Goal: Obtain resource: Download file/media

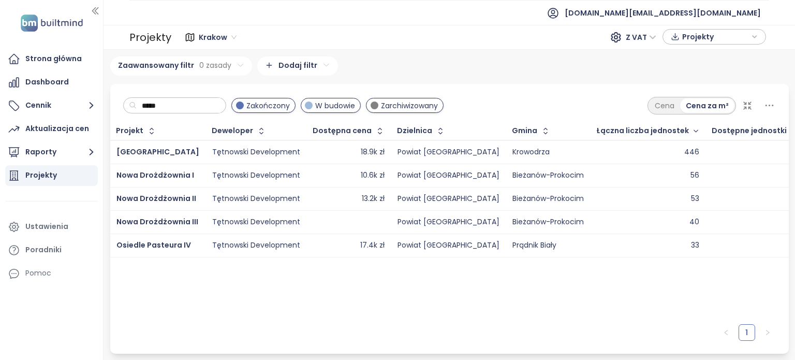
click at [192, 110] on input "*****" at bounding box center [179, 106] width 84 height 16
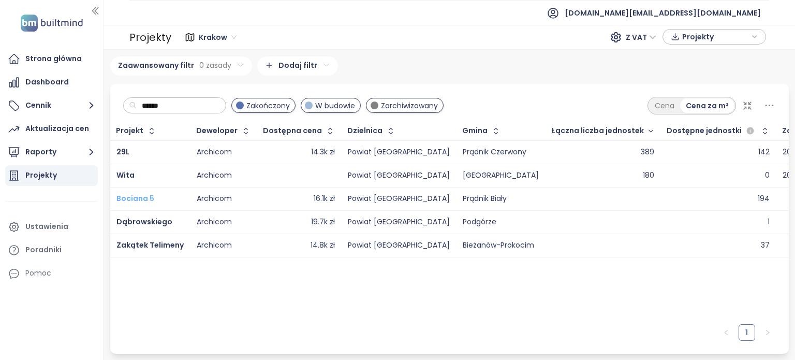
type input "******"
click at [134, 201] on span "Bociana 5" at bounding box center [135, 198] width 38 height 10
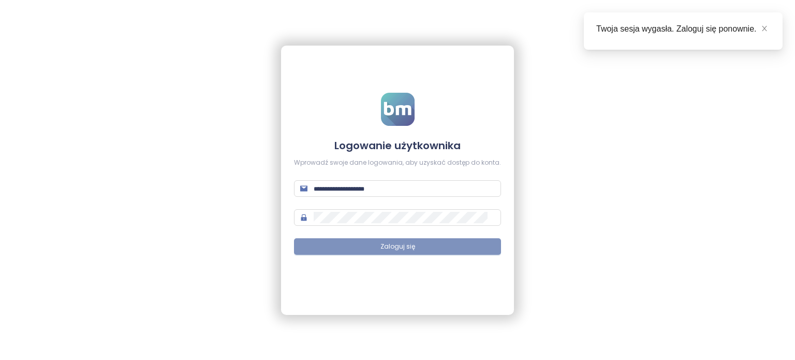
type input "**********"
click at [397, 242] on span "Zaloguj się" at bounding box center [397, 247] width 35 height 10
click at [445, 245] on button "Zaloguj się" at bounding box center [397, 246] width 207 height 17
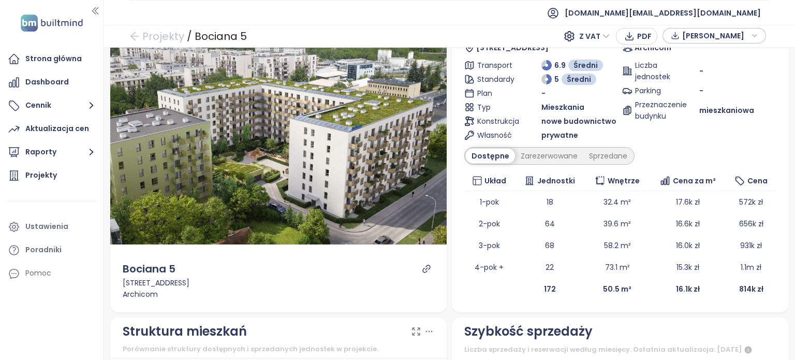
scroll to position [155, 0]
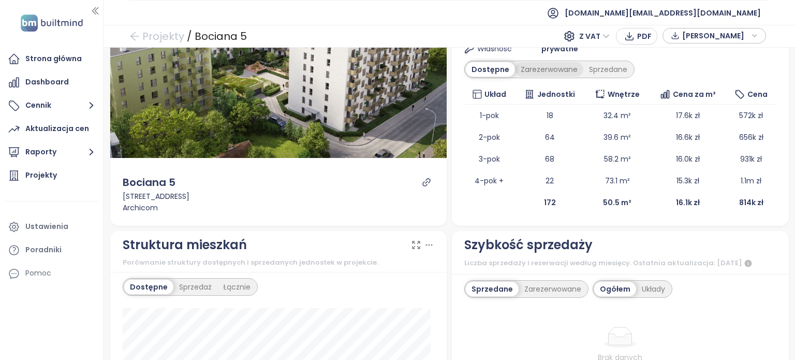
click at [534, 66] on div "Zarezerwowane" at bounding box center [549, 69] width 68 height 14
click at [468, 70] on div "Dostępne" at bounding box center [489, 69] width 47 height 14
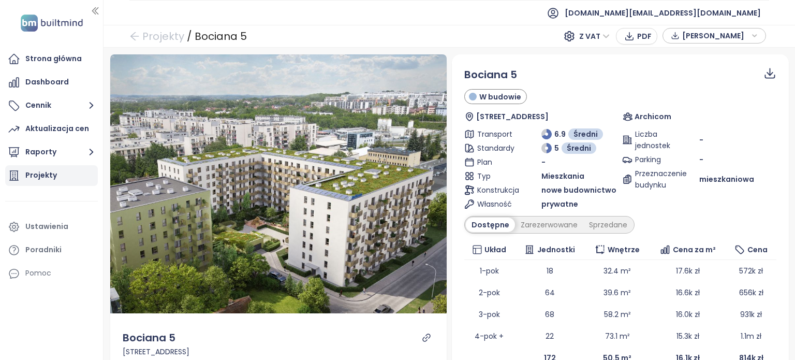
click at [43, 176] on div "Projekty" at bounding box center [41, 175] width 32 height 13
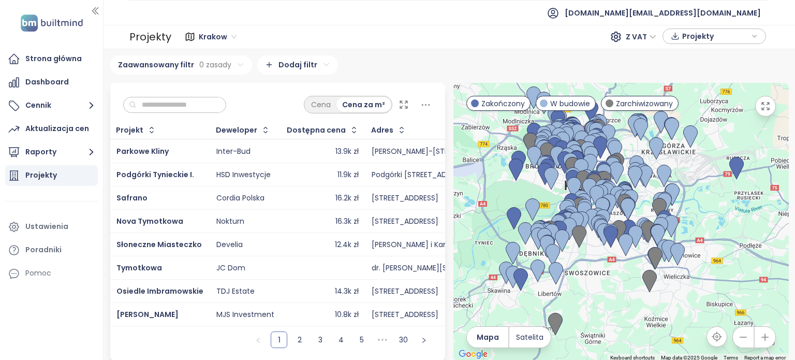
click at [449, 106] on div "Cena Cena za m² Projekt Deweloper Dostępna cena Adres Sprzedane jednostki Rozpo…" at bounding box center [449, 222] width 687 height 278
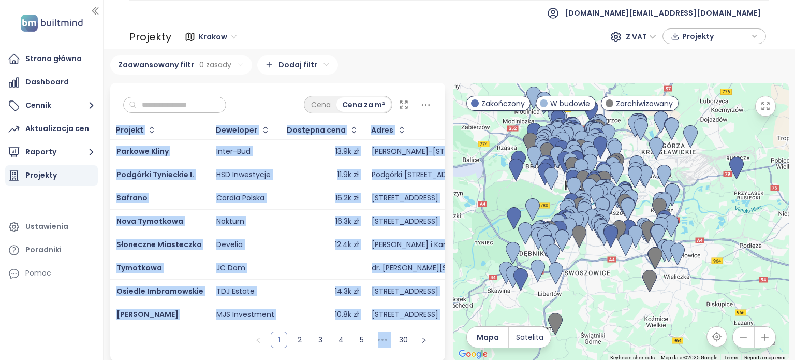
click at [190, 341] on div "1 2 3 4 5 ••• 30" at bounding box center [277, 343] width 335 height 35
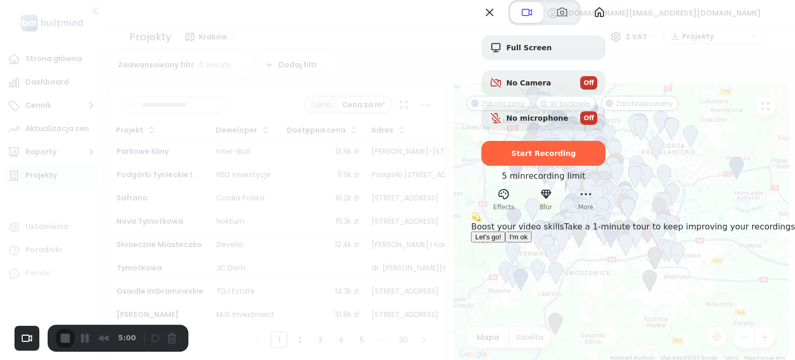
click at [527, 241] on span "I'm ok" at bounding box center [518, 237] width 18 height 8
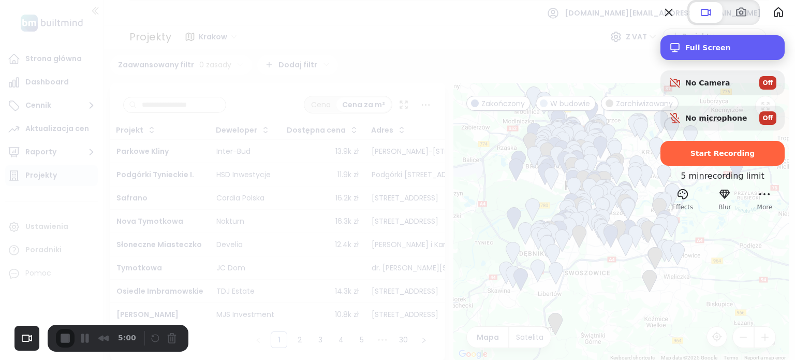
click at [718, 60] on div "Full Screen" at bounding box center [722, 47] width 124 height 25
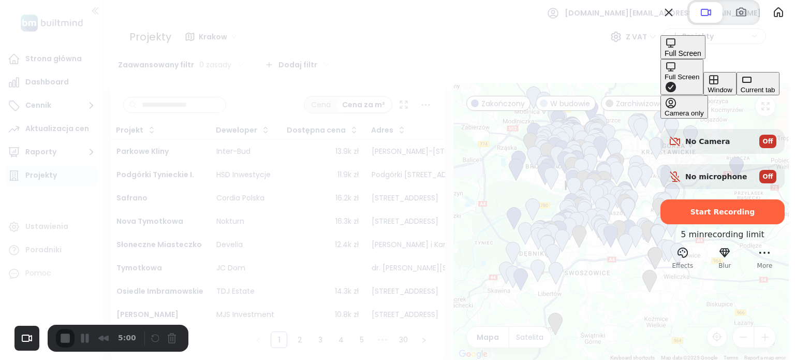
click at [708, 94] on div "Window" at bounding box center [720, 90] width 24 height 8
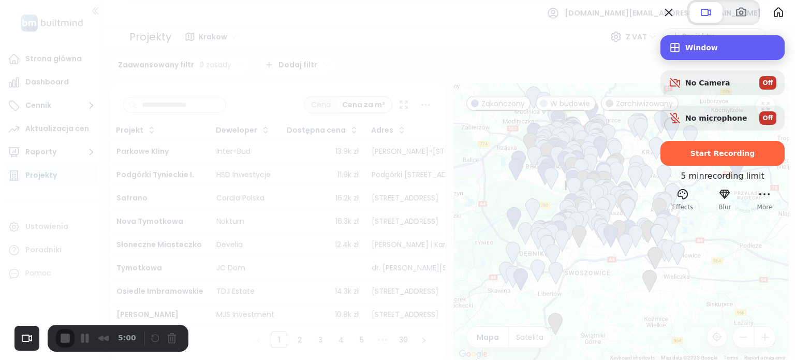
click at [735, 52] on span "Window" at bounding box center [730, 47] width 91 height 8
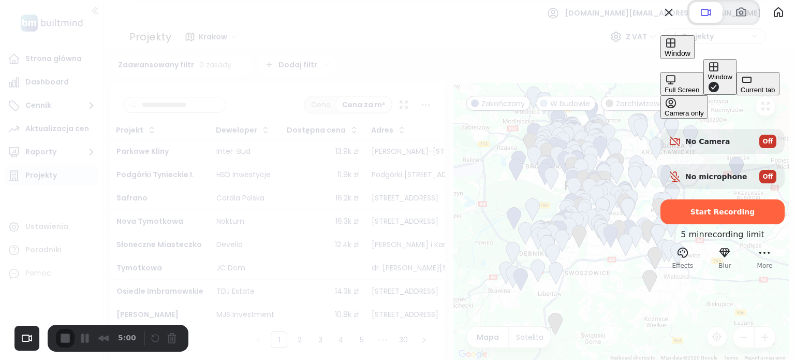
click at [741, 94] on div "Current tab" at bounding box center [758, 90] width 35 height 8
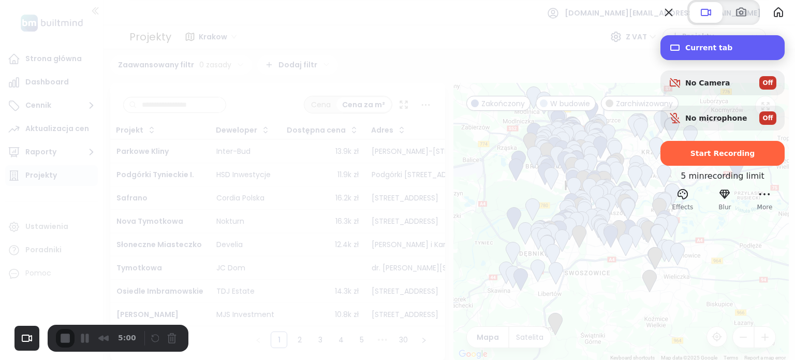
click at [719, 60] on div "Current tab" at bounding box center [722, 47] width 124 height 25
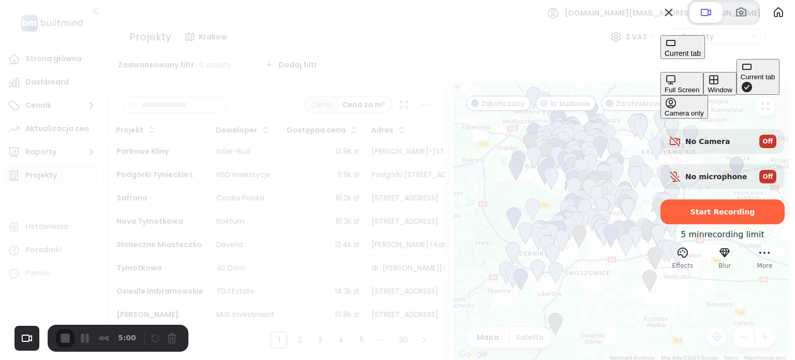
click at [665, 86] on div "Full Screen" at bounding box center [682, 90] width 35 height 8
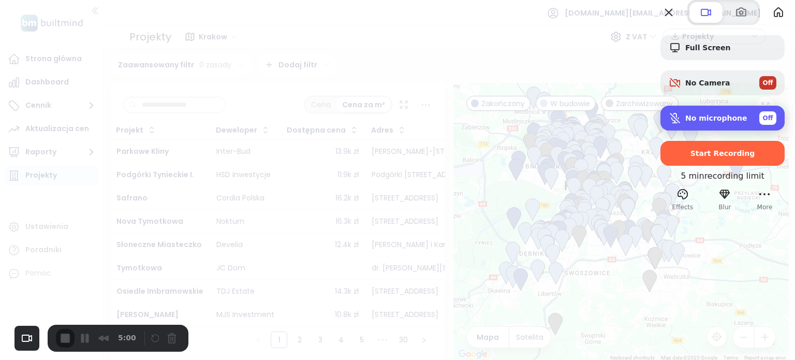
click at [715, 122] on span "No microphone" at bounding box center [716, 118] width 62 height 8
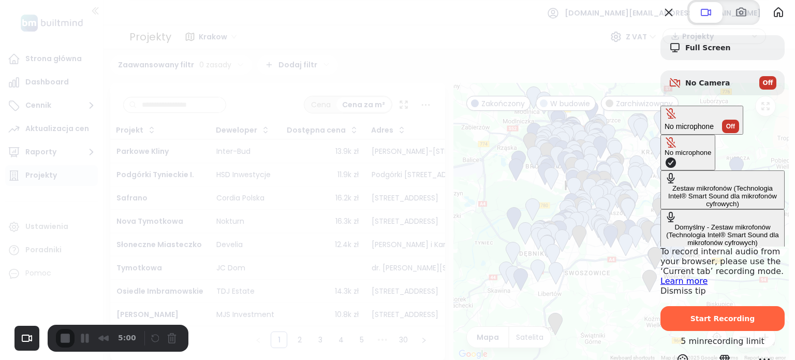
click at [665, 223] on div "Domyślny - Zestaw mikrofonów (Technologia Intel® Smart Sound dla mikrofonów cyf…" at bounding box center [723, 234] width 116 height 23
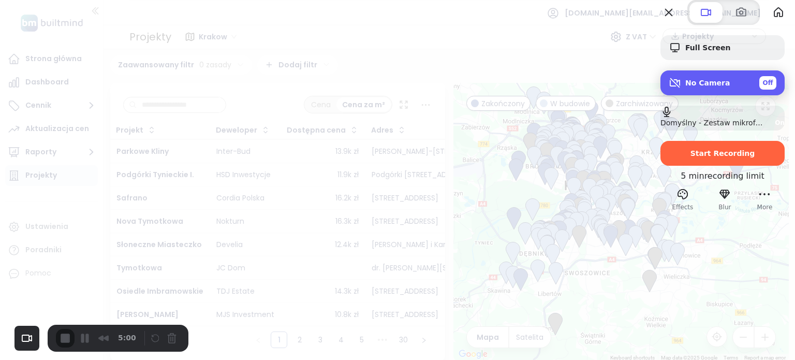
click at [730, 90] on div "No Camera Off" at bounding box center [730, 82] width 91 height 13
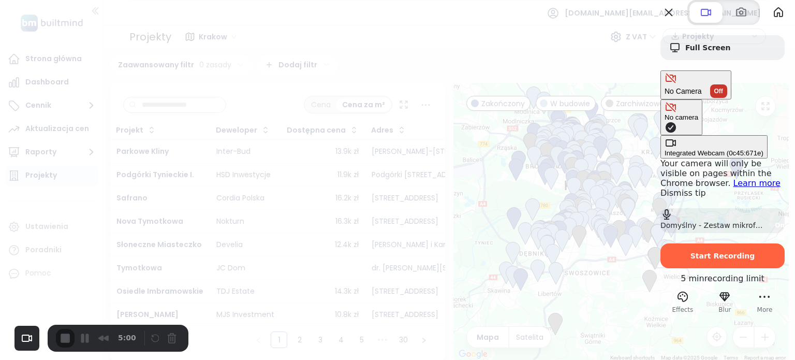
click at [660, 135] on \(0c45\ "Integrated Webcam (0c45:671e)" at bounding box center [713, 146] width 107 height 23
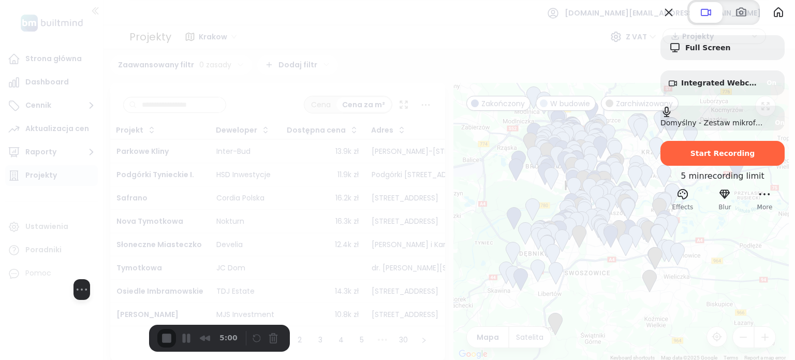
click at [121, 298] on button "Resize medium" at bounding box center [129, 289] width 17 height 17
click at [83, 296] on button "Resize small" at bounding box center [83, 289] width 12 height 12
click at [107, 296] on button "Resize large" at bounding box center [113, 289] width 12 height 12
click at [90, 296] on button "Resize small" at bounding box center [84, 289] width 12 height 12
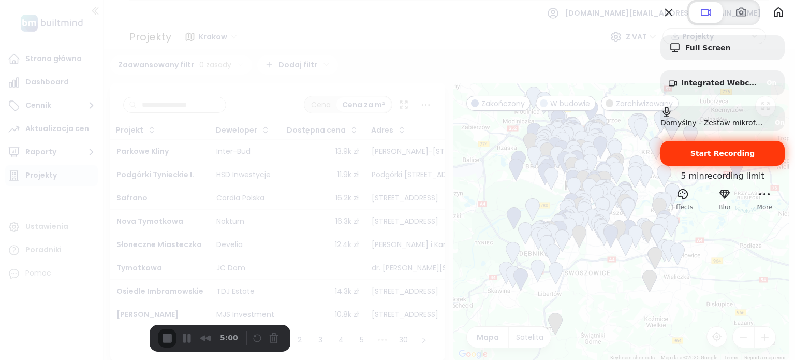
click at [714, 157] on span "Start Recording" at bounding box center [722, 153] width 65 height 8
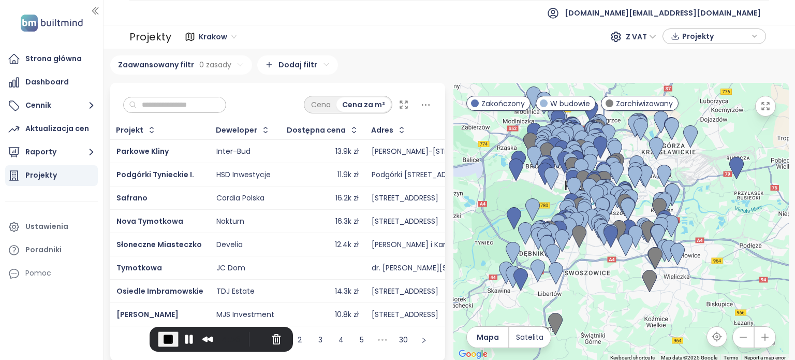
click at [220, 102] on input "text" at bounding box center [179, 105] width 84 height 16
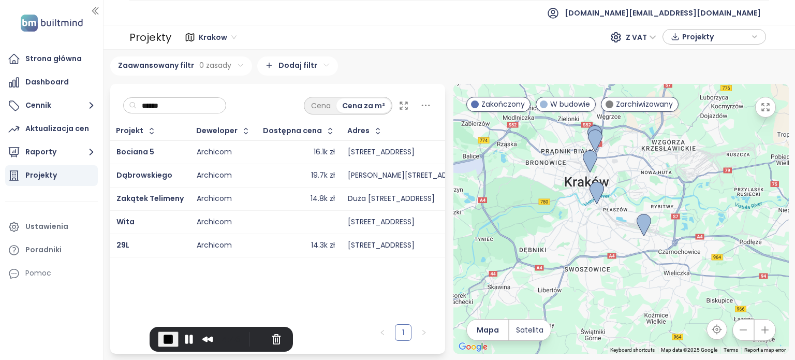
drag, startPoint x: 267, startPoint y: 275, endPoint x: 277, endPoint y: 275, distance: 10.4
click at [267, 275] on div "Projekt Deweloper Dostępna cena Adres Sprzedane jednostki Rozpoczęcie budowy Ro…" at bounding box center [277, 220] width 335 height 197
click at [136, 150] on span "Bociana 5" at bounding box center [135, 151] width 38 height 10
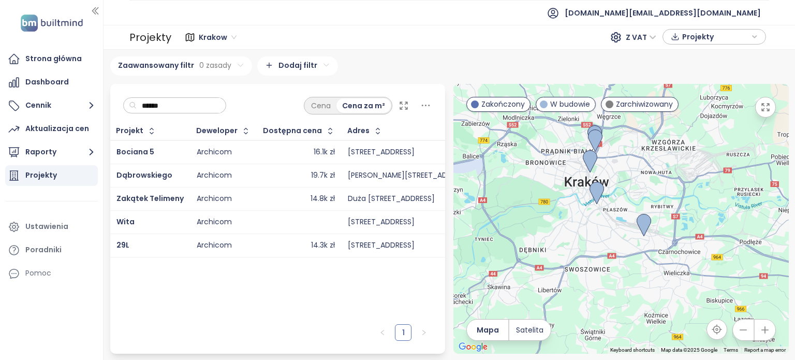
click at [272, 151] on div "16.1k zł" at bounding box center [298, 152] width 71 height 12
click at [241, 147] on div "Archicom" at bounding box center [224, 152] width 54 height 12
click at [134, 153] on span "Bociana 5" at bounding box center [135, 151] width 38 height 10
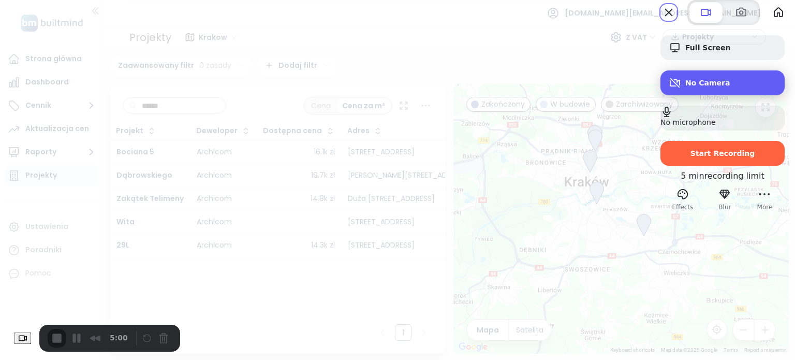
click at [671, 89] on div "Camera options" at bounding box center [677, 83] width 17 height 12
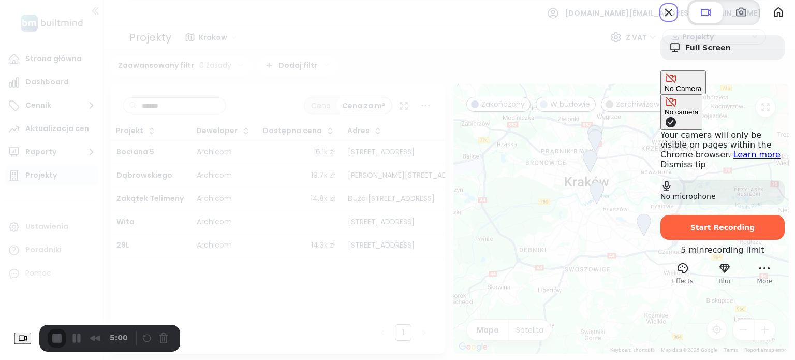
click at [665, 116] on span "Camera options" at bounding box center [671, 122] width 12 height 12
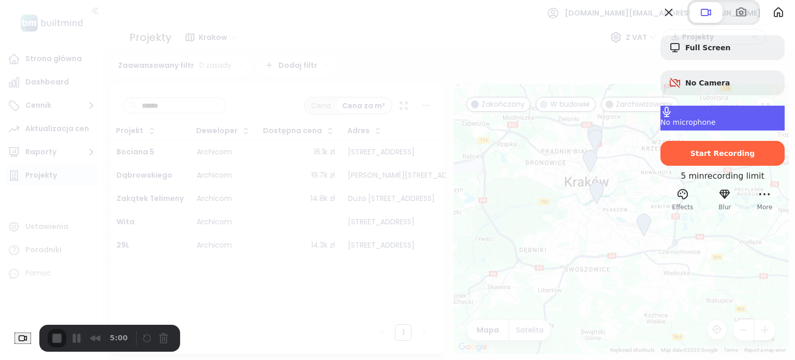
click at [691, 126] on span "No microphone" at bounding box center [687, 122] width 55 height 8
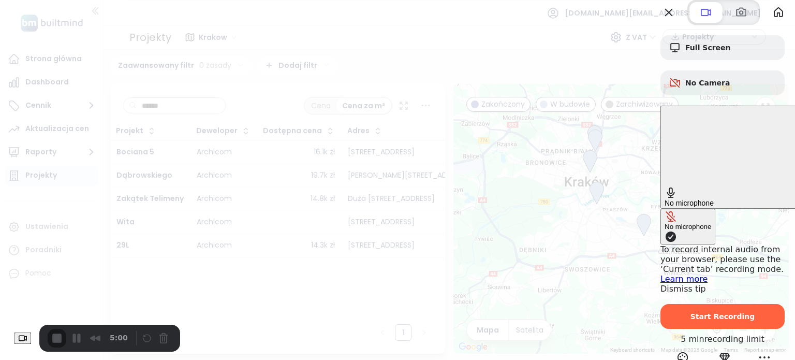
click at [665, 230] on span "Microphone options" at bounding box center [671, 236] width 12 height 12
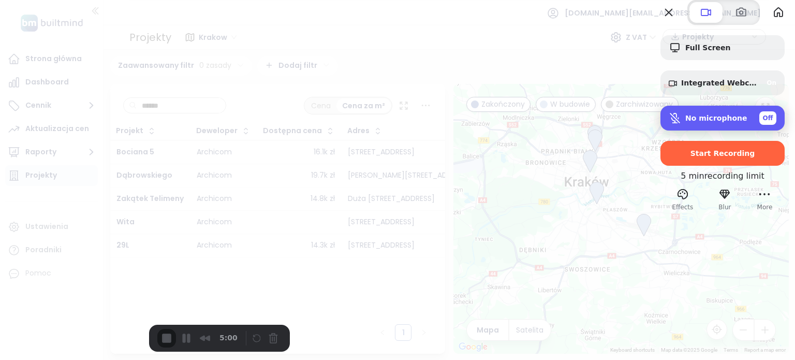
click at [716, 122] on span "No microphone" at bounding box center [716, 118] width 62 height 8
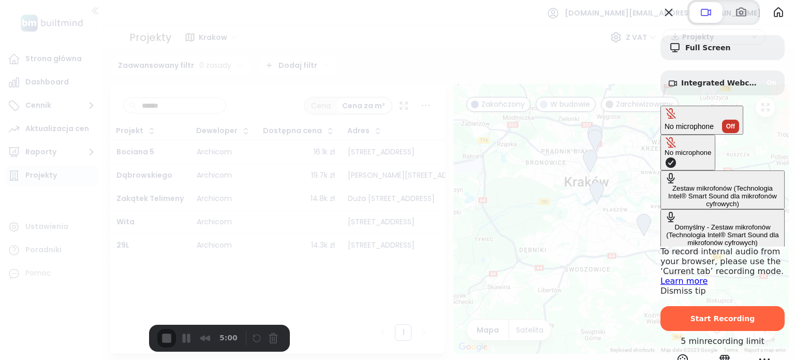
click at [660, 209] on cyfrowych\) "Domyślny - Zestaw mikrofonów (Technologia Intel® Smart Sound dla mikrofonów cyf…" at bounding box center [722, 228] width 124 height 39
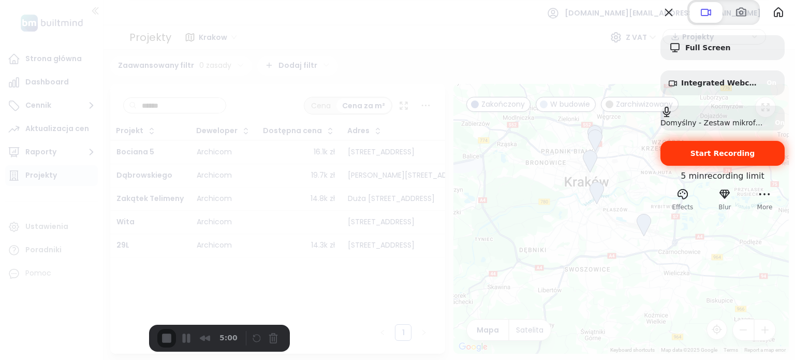
click at [712, 157] on span "Start Recording" at bounding box center [722, 153] width 65 height 8
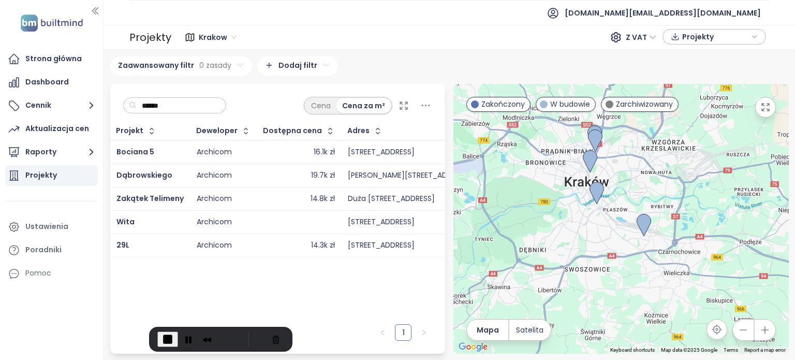
click at [187, 102] on input "******" at bounding box center [179, 106] width 84 height 16
type input "********"
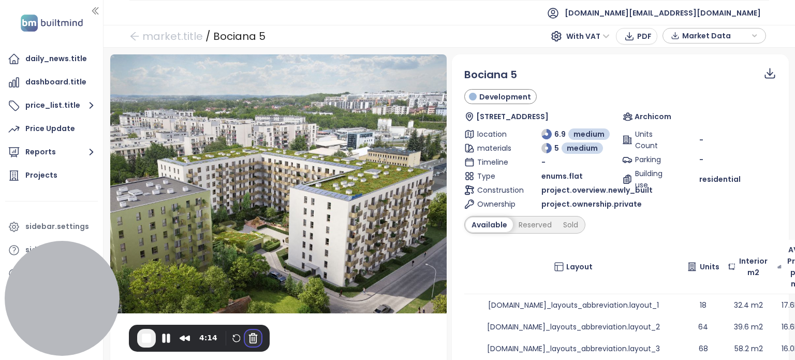
click at [253, 335] on button "Cancel Recording" at bounding box center [253, 338] width 17 height 17
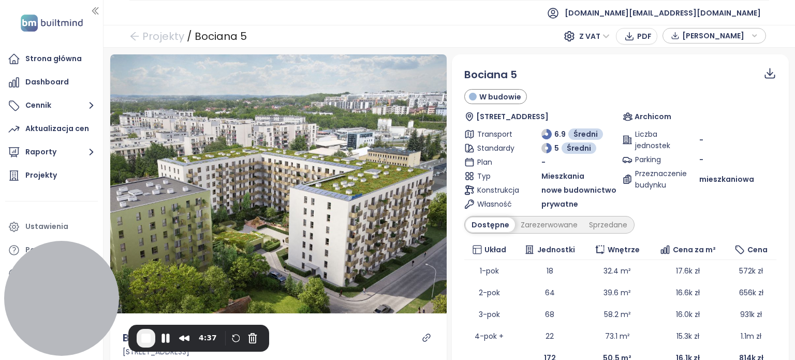
scroll to position [89, 0]
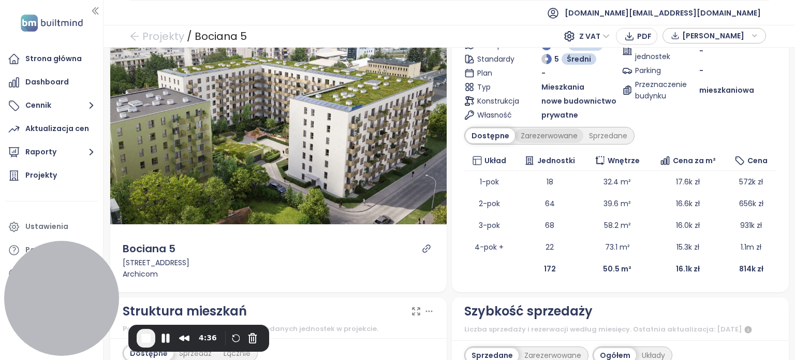
click at [532, 140] on div "Zarezerwowane" at bounding box center [549, 135] width 68 height 14
click at [485, 134] on div "Dostępne" at bounding box center [489, 135] width 47 height 14
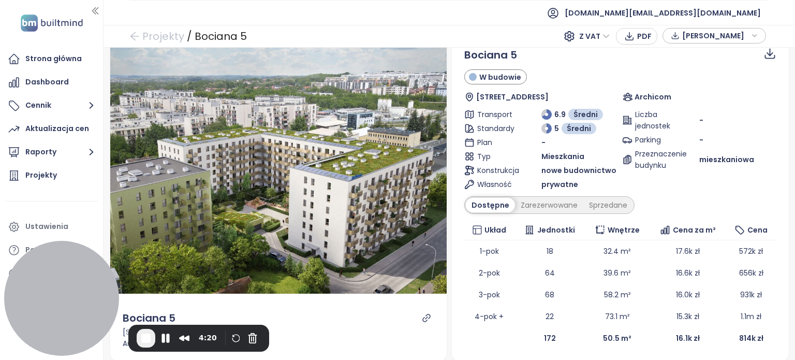
scroll to position [4, 0]
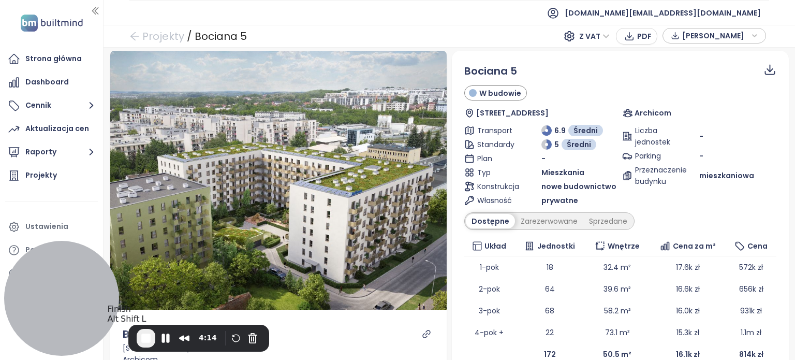
click at [149, 339] on span "End Recording" at bounding box center [146, 338] width 12 height 12
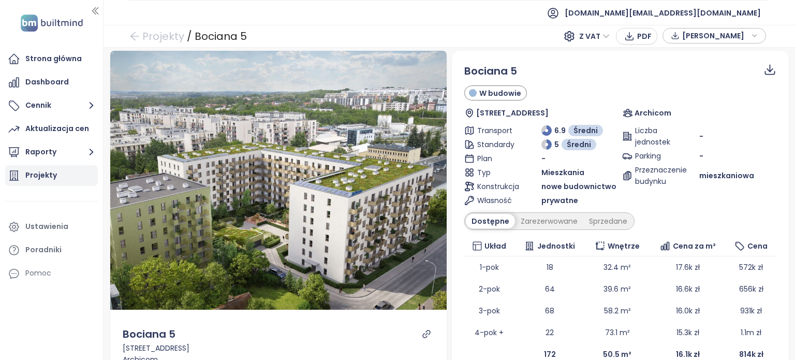
click at [64, 173] on div "Projekty" at bounding box center [51, 175] width 93 height 21
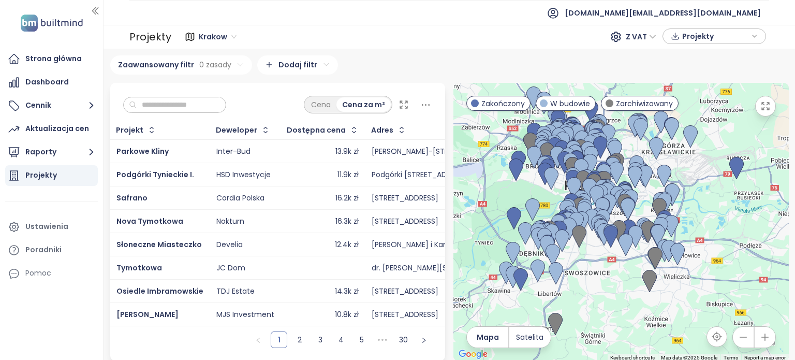
click at [197, 106] on input "text" at bounding box center [179, 105] width 84 height 16
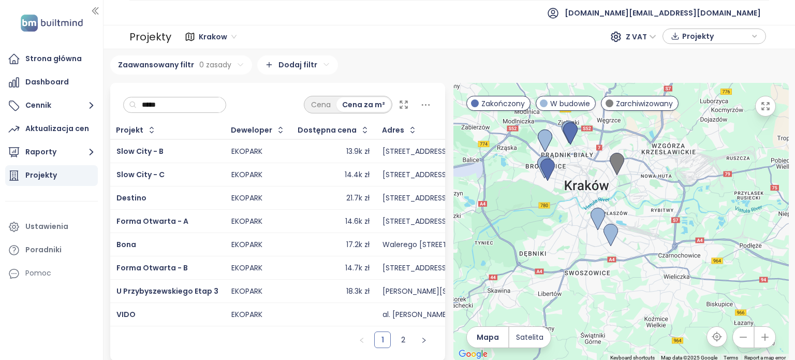
type input "*****"
click at [209, 217] on div "Forma Otwarta - A" at bounding box center [167, 221] width 102 height 12
click at [153, 224] on span "Forma Otwarta - A" at bounding box center [152, 221] width 72 height 10
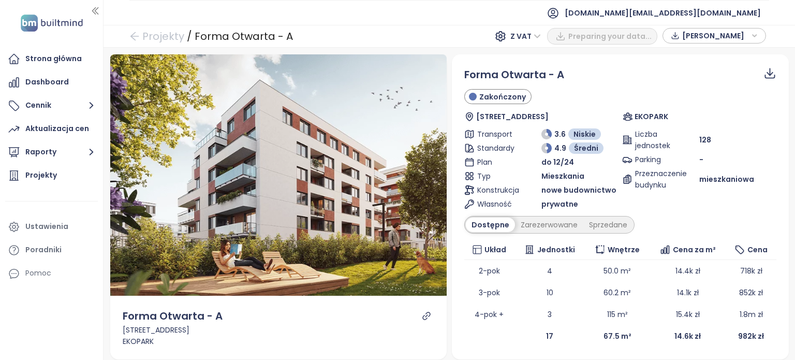
click at [757, 35] on icon "button" at bounding box center [755, 36] width 6 height 16
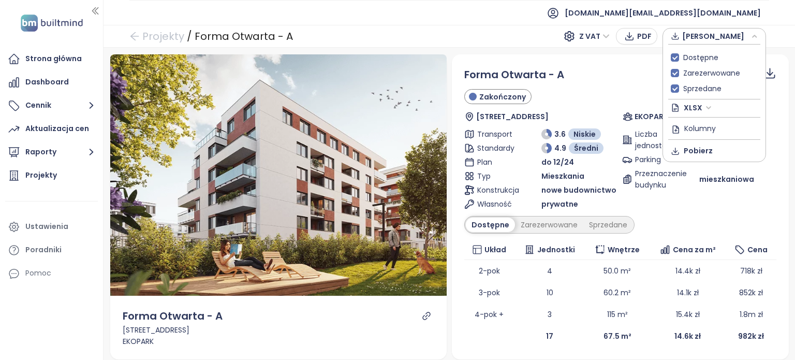
drag, startPoint x: 757, startPoint y: 35, endPoint x: 789, endPoint y: 26, distance: 32.6
click at [789, 26] on div "Projekty / Forma Otwarta - A Z VAT PDF Dane rynkowe Dostępne Zarezerwowane Sprz…" at bounding box center [449, 36] width 691 height 23
click at [709, 103] on span "XLSX" at bounding box center [698, 108] width 28 height 16
click at [708, 141] on div "CSV" at bounding box center [718, 144] width 61 height 11
click at [625, 92] on div "Zakończony" at bounding box center [620, 96] width 312 height 15
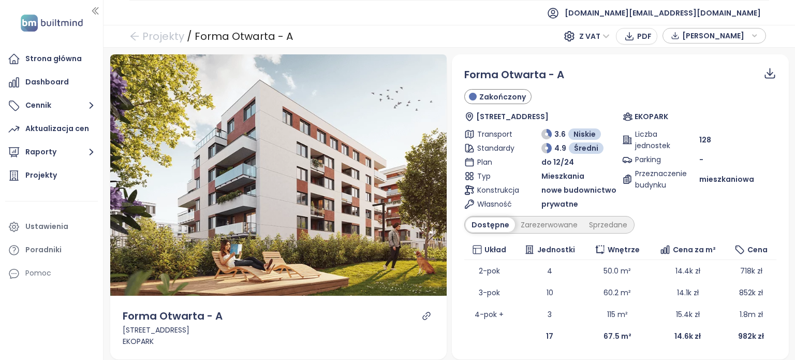
click at [727, 38] on span "[PERSON_NAME]" at bounding box center [715, 36] width 67 height 16
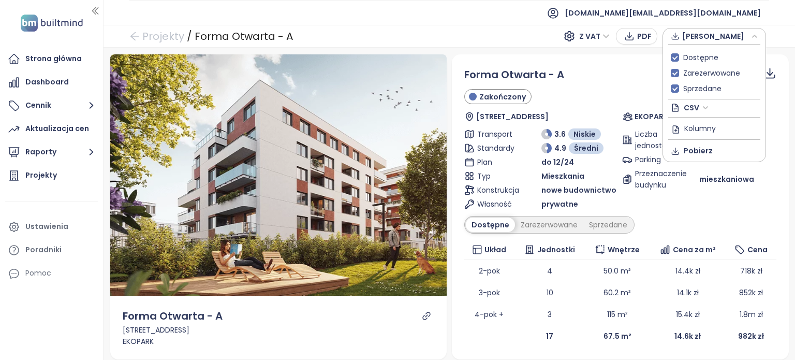
click at [625, 75] on div "Forma Otwarta - A" at bounding box center [620, 75] width 312 height 16
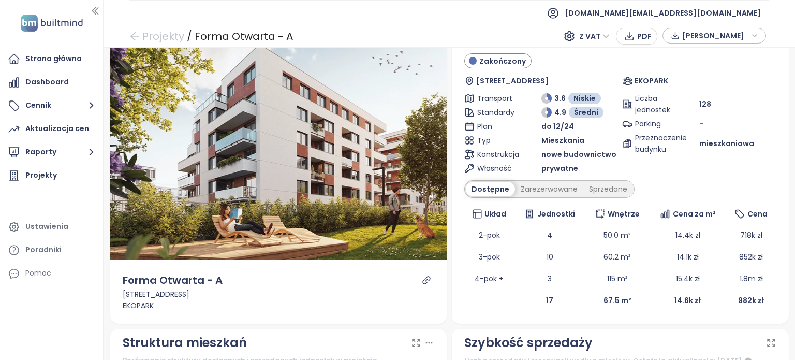
scroll to position [52, 0]
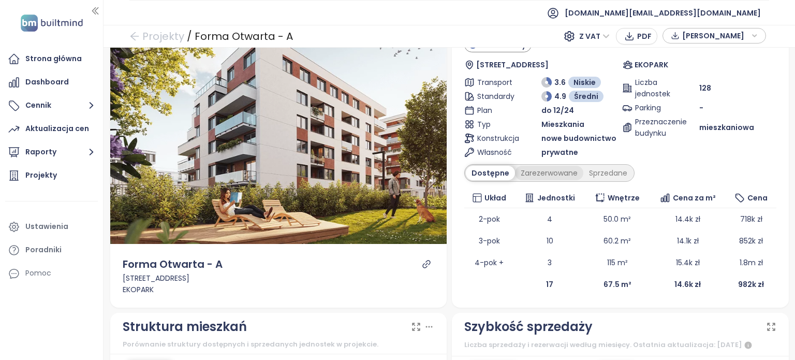
click at [549, 174] on div "Zarezerwowane" at bounding box center [549, 173] width 68 height 14
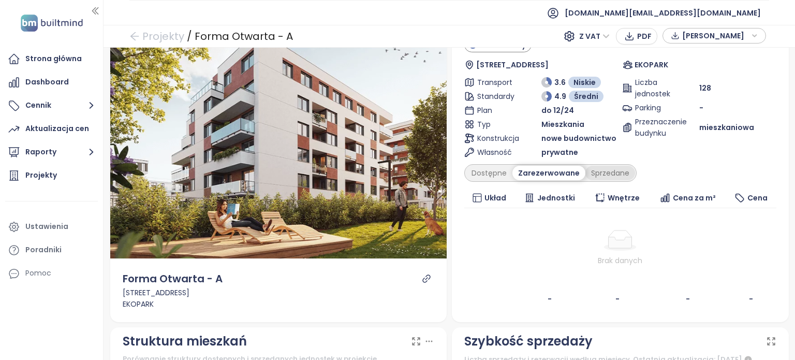
click at [611, 173] on div "Sprzedane" at bounding box center [610, 173] width 50 height 14
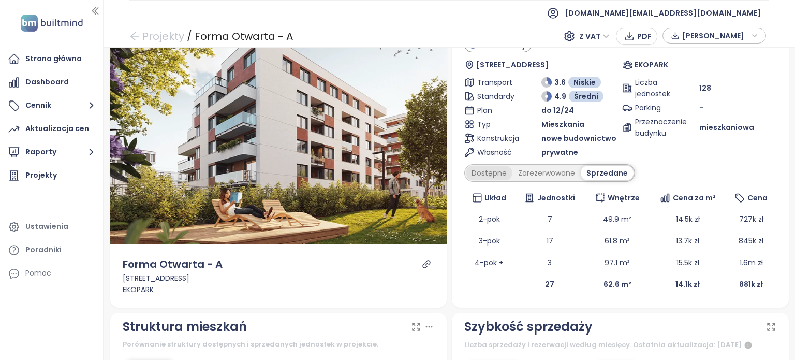
click at [479, 170] on div "Dostępne" at bounding box center [489, 173] width 47 height 14
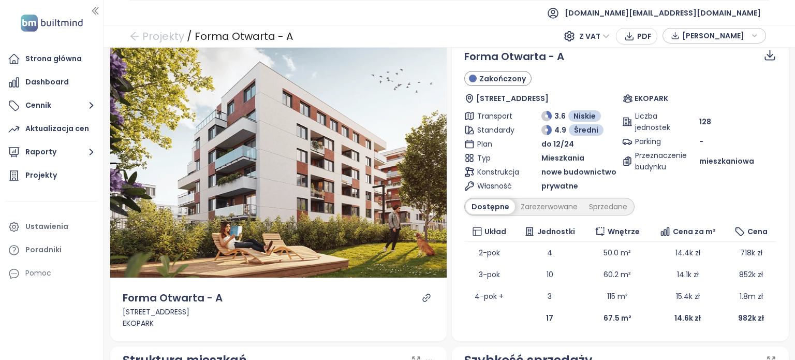
scroll to position [0, 0]
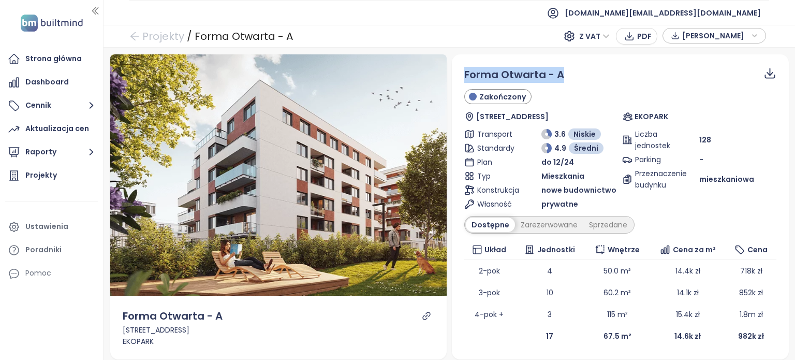
drag, startPoint x: 574, startPoint y: 75, endPoint x: 461, endPoint y: 79, distance: 112.9
click at [464, 79] on div "Forma Otwarta - A" at bounding box center [620, 75] width 312 height 16
copy span "Forma Otwarta - A"
click at [740, 35] on span "[PERSON_NAME]" at bounding box center [715, 36] width 67 height 16
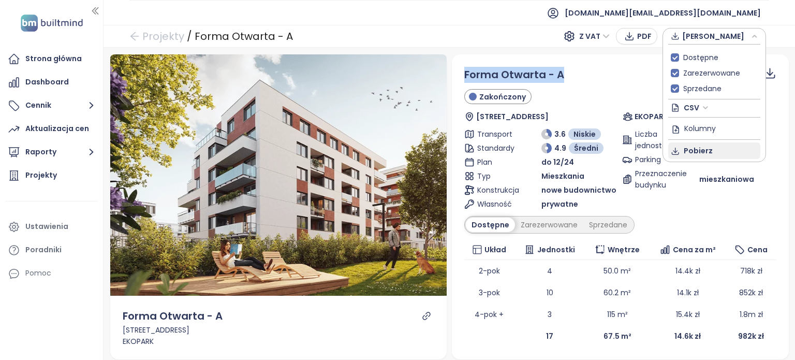
click at [704, 153] on span "Pobierz" at bounding box center [698, 150] width 29 height 11
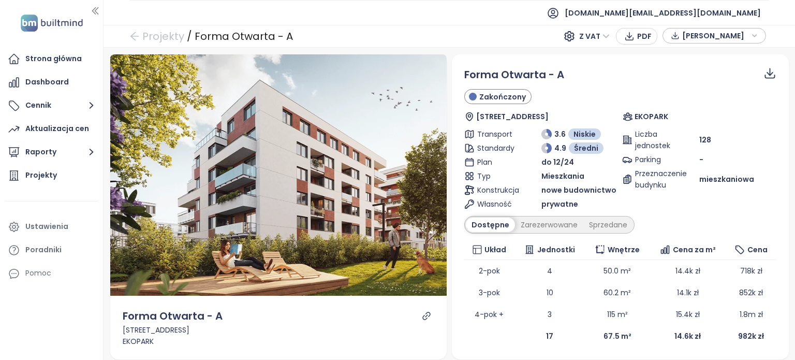
click at [696, 70] on div "Forma Otwarta - A" at bounding box center [620, 75] width 312 height 16
click at [755, 34] on icon "button" at bounding box center [755, 36] width 6 height 16
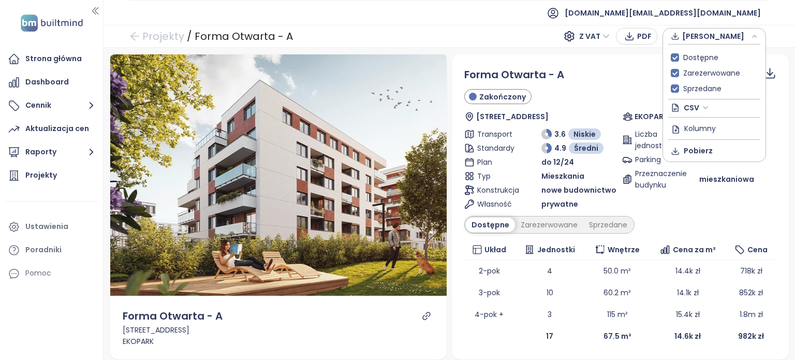
click at [699, 107] on span "CSV" at bounding box center [696, 108] width 25 height 16
click at [702, 124] on div "XLSX" at bounding box center [718, 127] width 61 height 11
click at [704, 149] on span "Pobierz" at bounding box center [698, 150] width 29 height 11
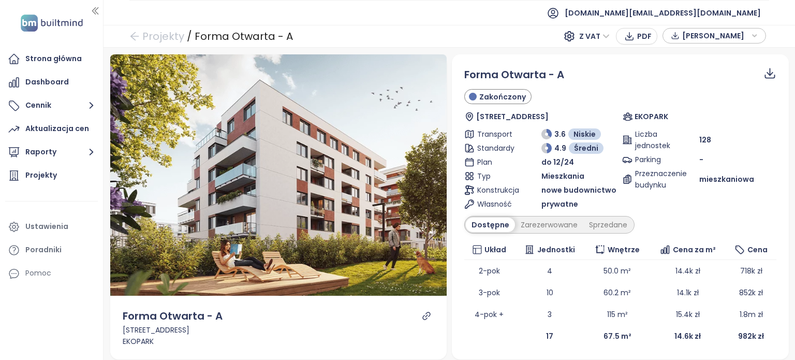
click at [754, 31] on icon "button" at bounding box center [755, 36] width 6 height 16
